Goal: Find contact information: Find contact information

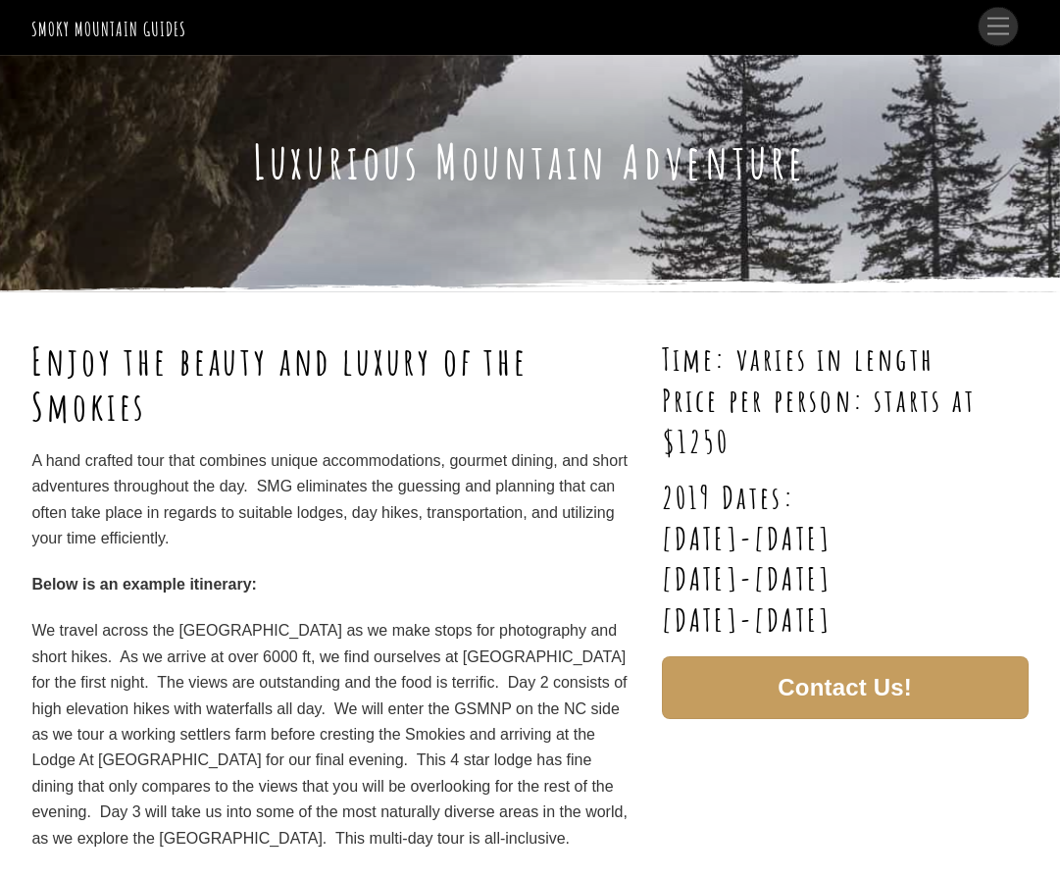
click at [998, 29] on span "Menu" at bounding box center [999, 27] width 22 height 18
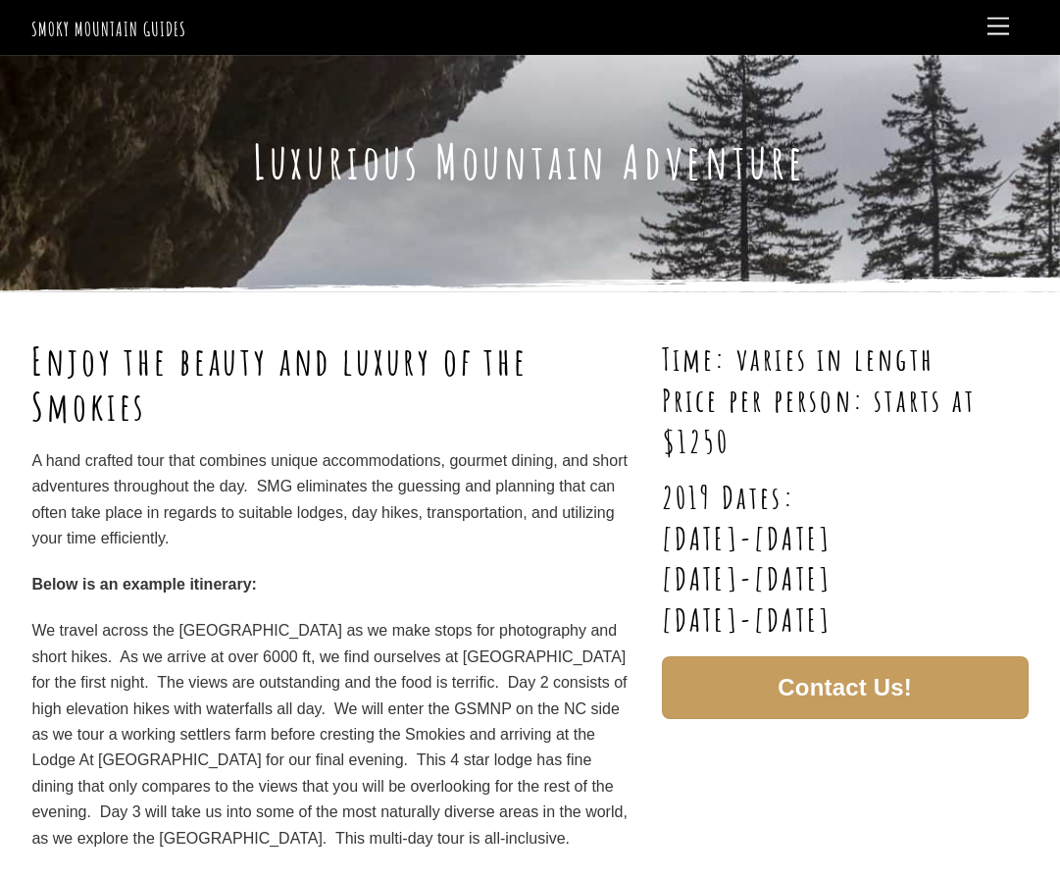
click at [1027, 14] on header "Smoky Mountain Guides Search Home Guided Tours & Trips Fly Fishing Transportati…" at bounding box center [529, 27] width 996 height 54
click at [1006, 29] on span "Menu" at bounding box center [999, 27] width 22 height 18
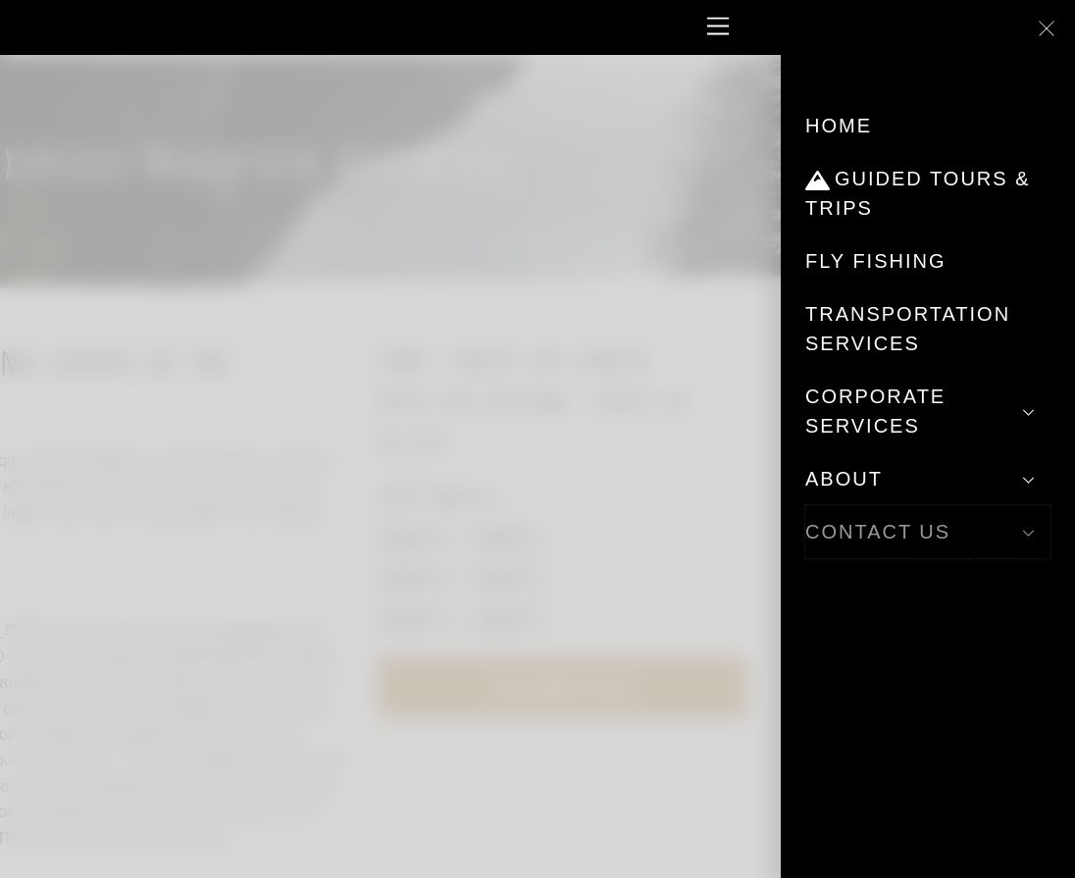
click at [892, 527] on link "Contact Us" at bounding box center [927, 531] width 245 height 53
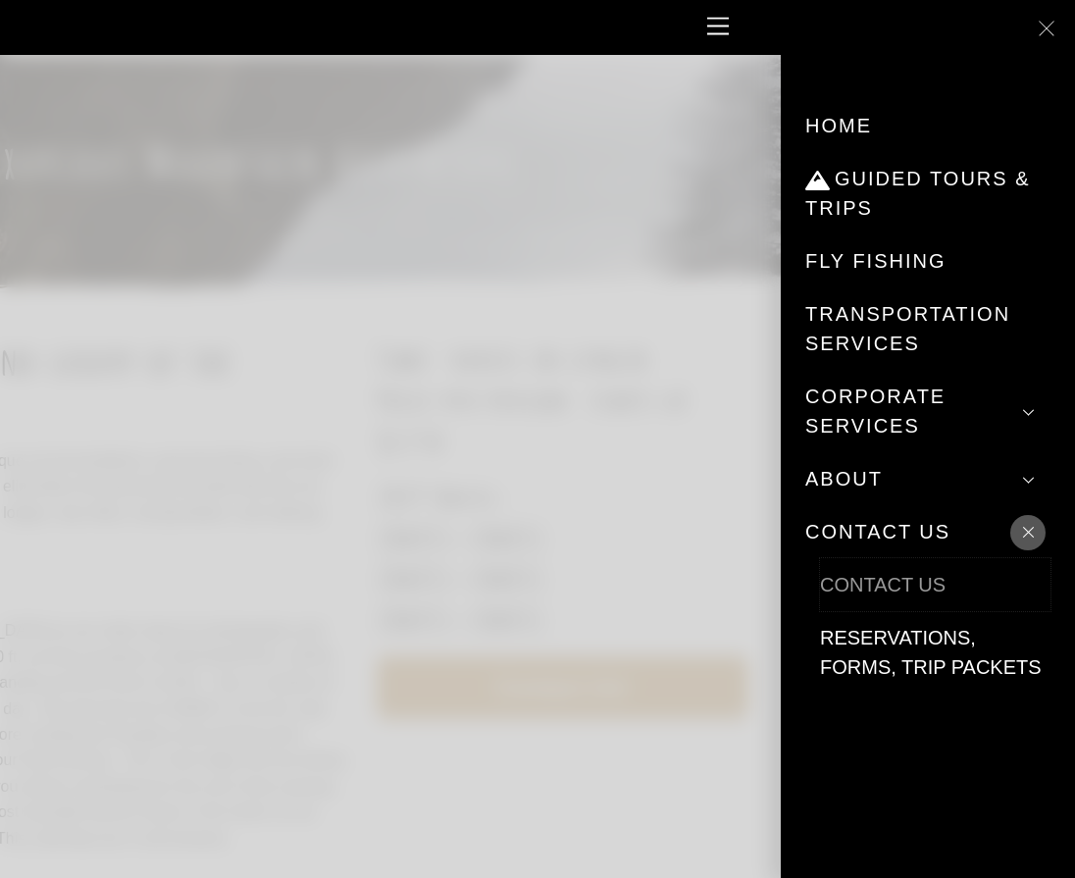
click at [853, 584] on link "Contact Us" at bounding box center [935, 584] width 230 height 53
